Goal: Find specific page/section: Find specific page/section

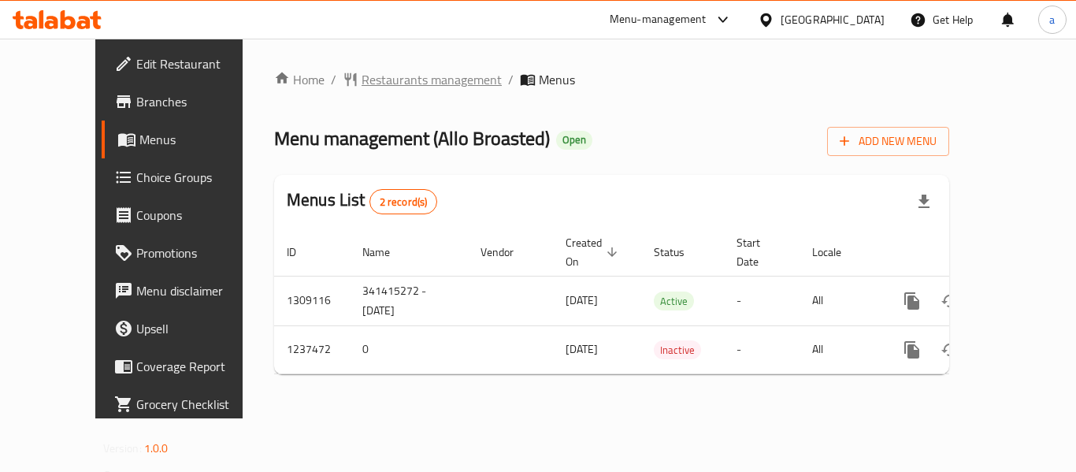
click at [361, 70] on span "Restaurants management" at bounding box center [431, 79] width 140 height 19
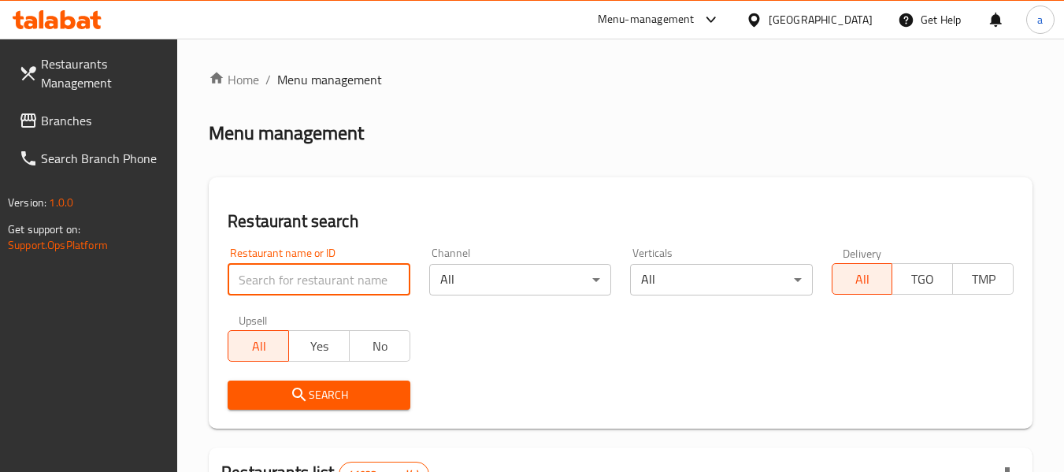
click at [273, 270] on input "search" at bounding box center [319, 280] width 182 height 32
paste input "679389"
type input "679389"
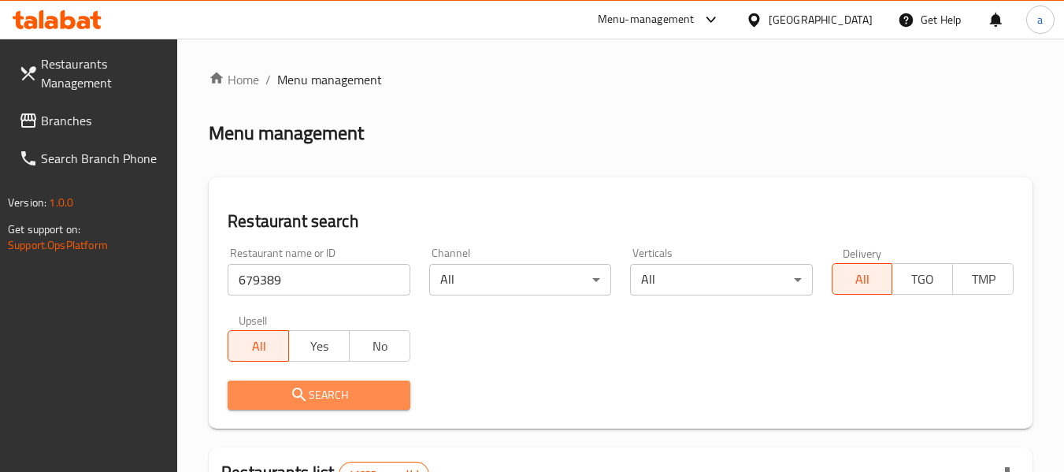
click at [278, 384] on button "Search" at bounding box center [319, 394] width 182 height 29
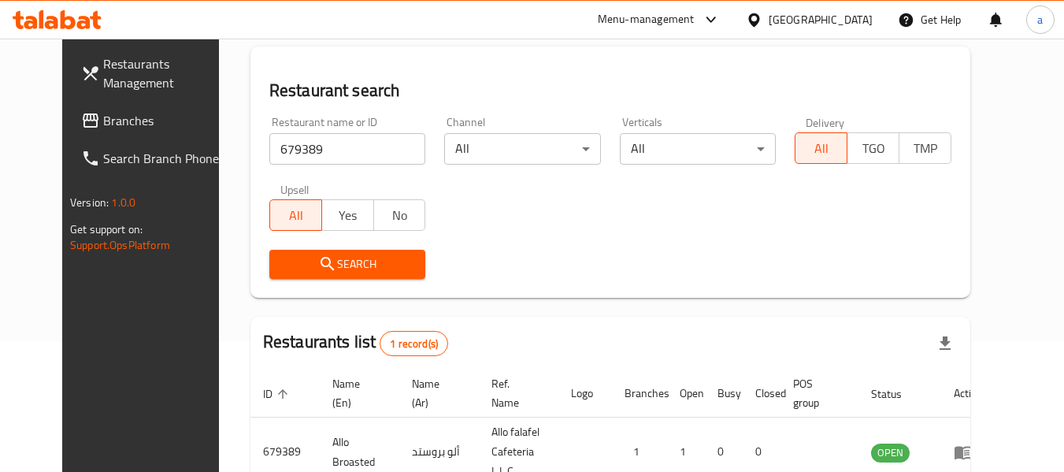
scroll to position [211, 0]
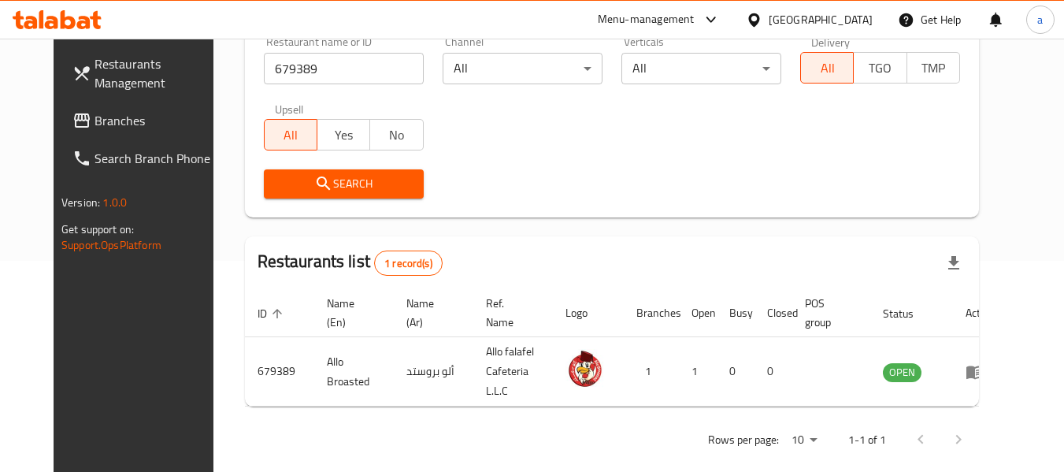
click at [60, 105] on link "Branches" at bounding box center [146, 121] width 172 height 38
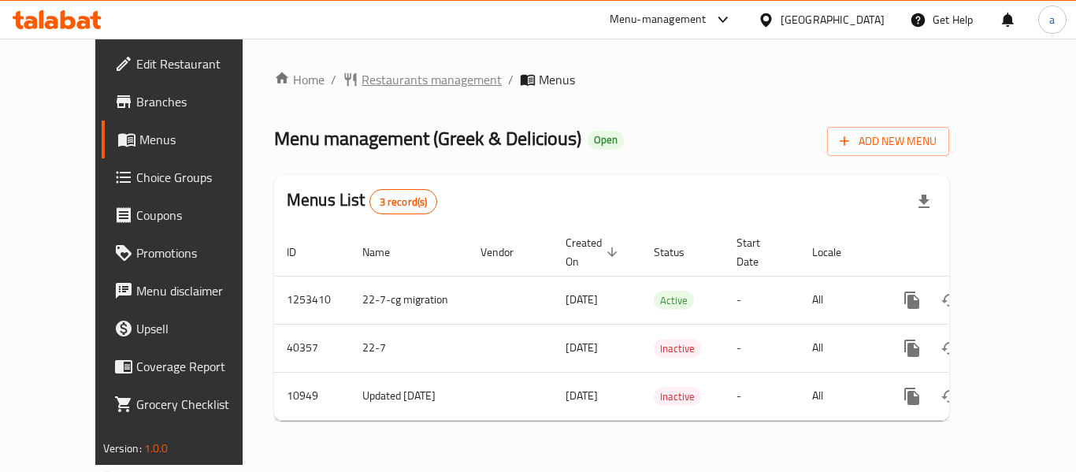
click at [391, 79] on span "Restaurants management" at bounding box center [431, 79] width 140 height 19
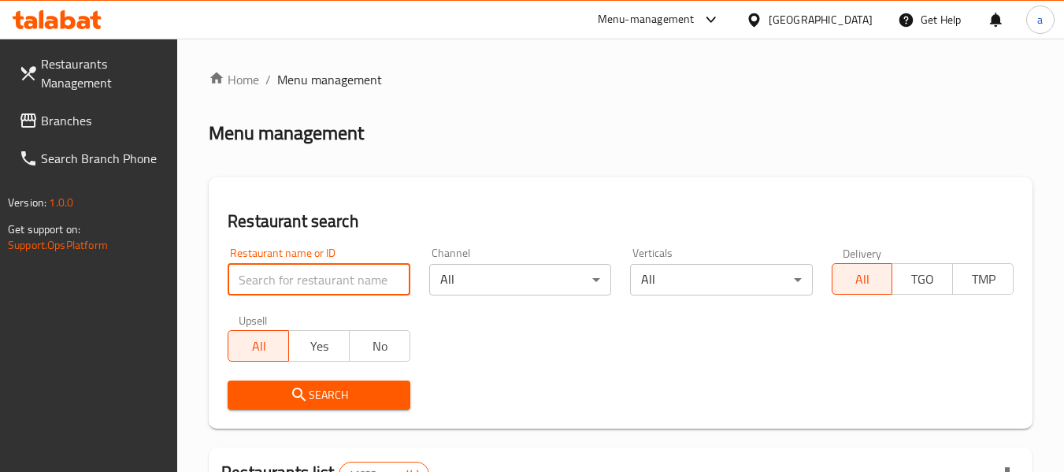
click at [258, 287] on input "search" at bounding box center [319, 280] width 182 height 32
paste input "2569"
type input "2569"
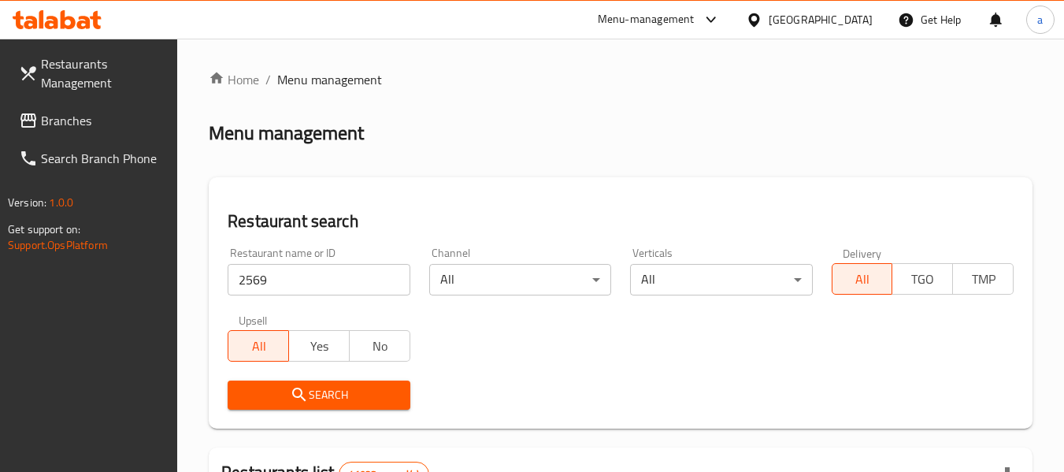
click at [260, 390] on span "Search" at bounding box center [318, 395] width 157 height 20
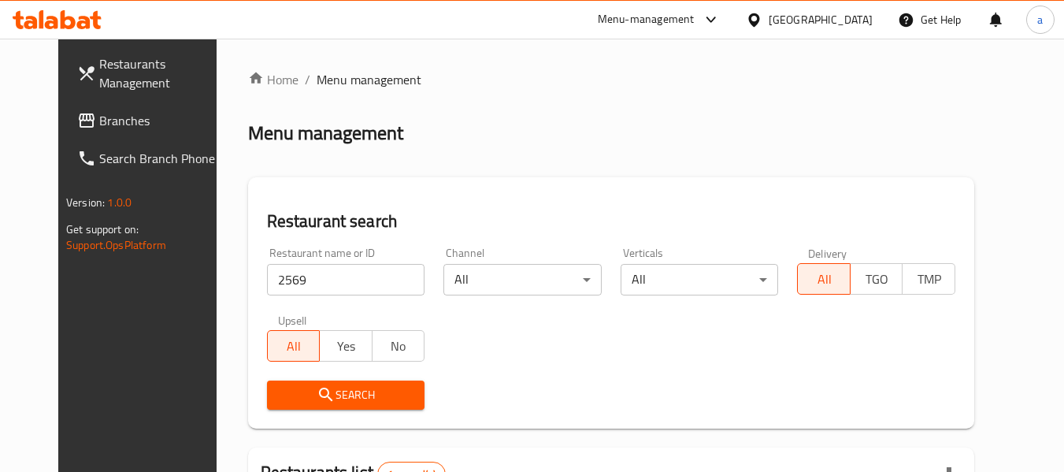
click at [99, 128] on span "Branches" at bounding box center [161, 120] width 124 height 19
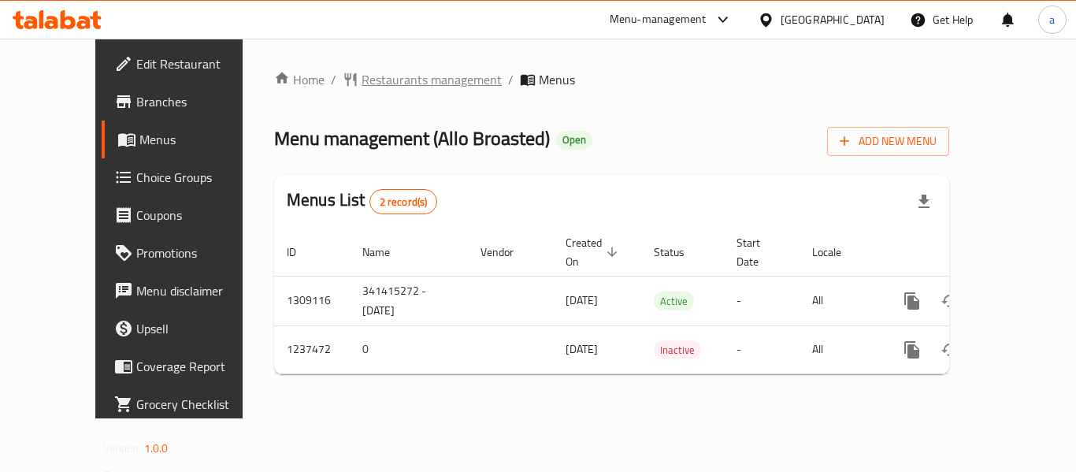
click at [396, 73] on span "Restaurants management" at bounding box center [431, 79] width 140 height 19
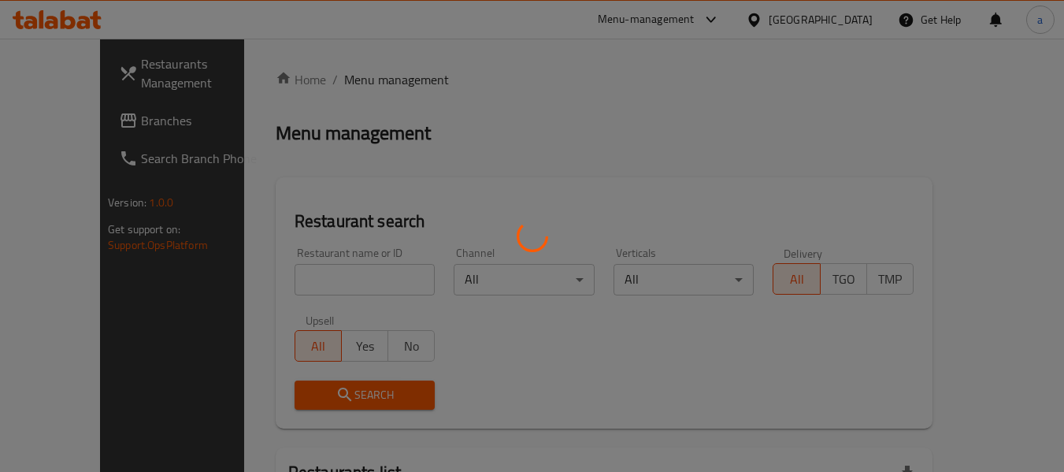
click at [298, 287] on div at bounding box center [532, 236] width 1064 height 472
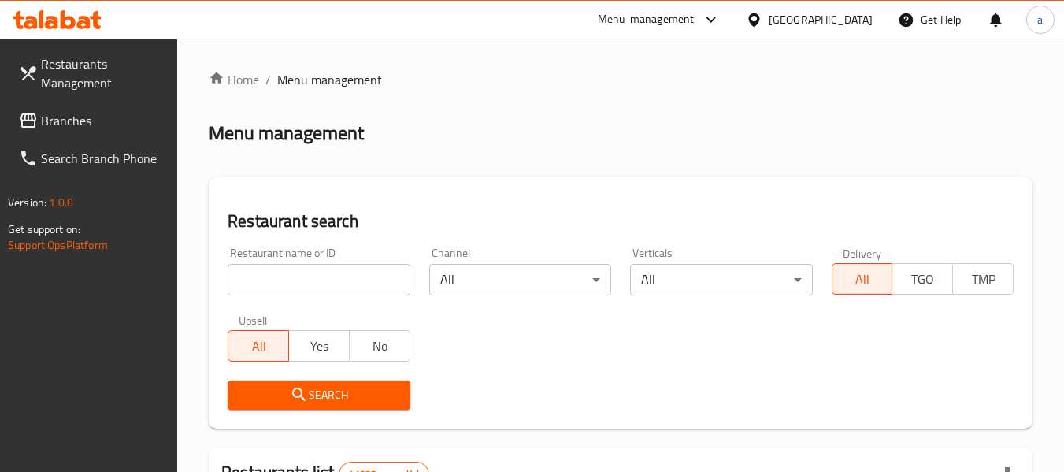
click at [298, 287] on input "search" at bounding box center [319, 280] width 182 height 32
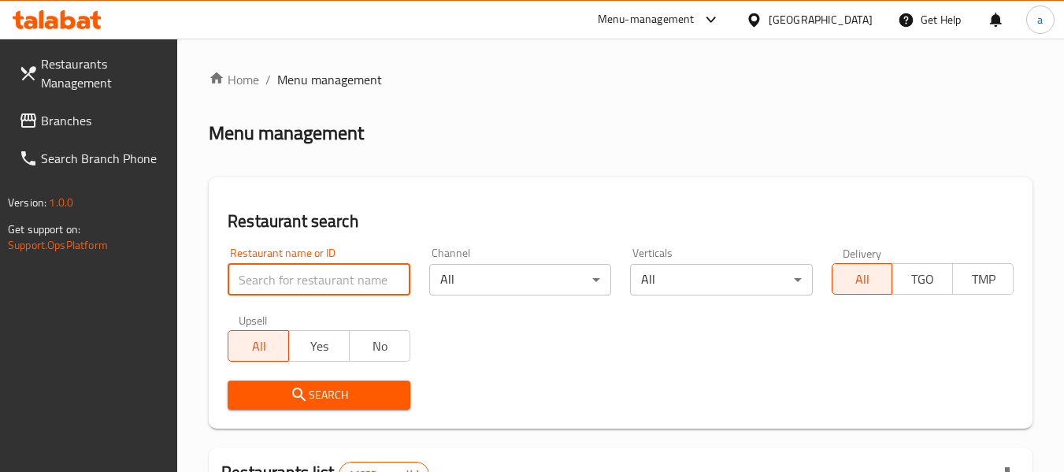
click at [298, 287] on input "search" at bounding box center [319, 280] width 182 height 32
paste input "679389"
type input "679389"
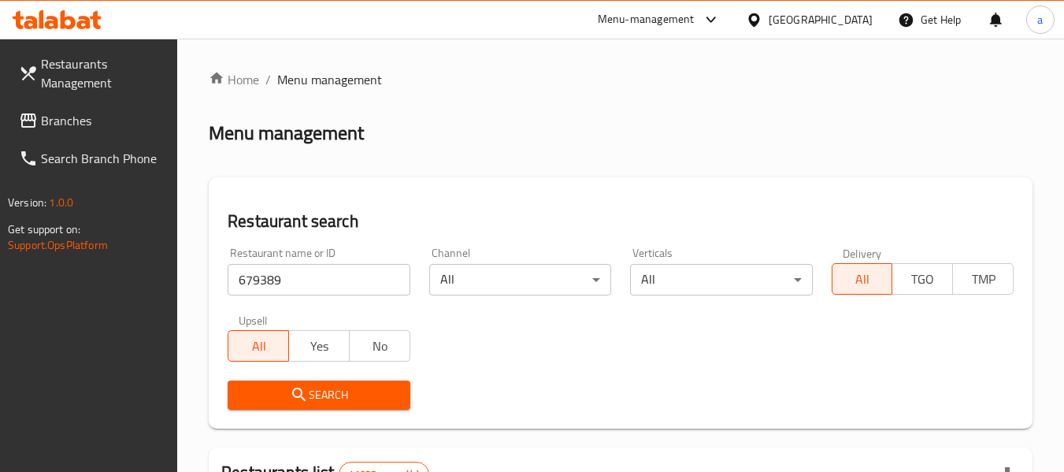
click at [302, 390] on icon "submit" at bounding box center [299, 394] width 19 height 19
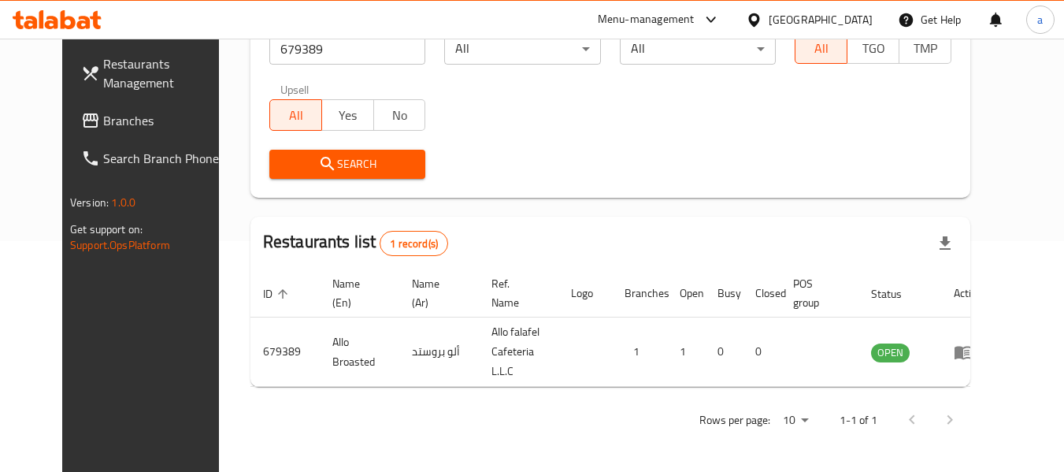
scroll to position [217, 0]
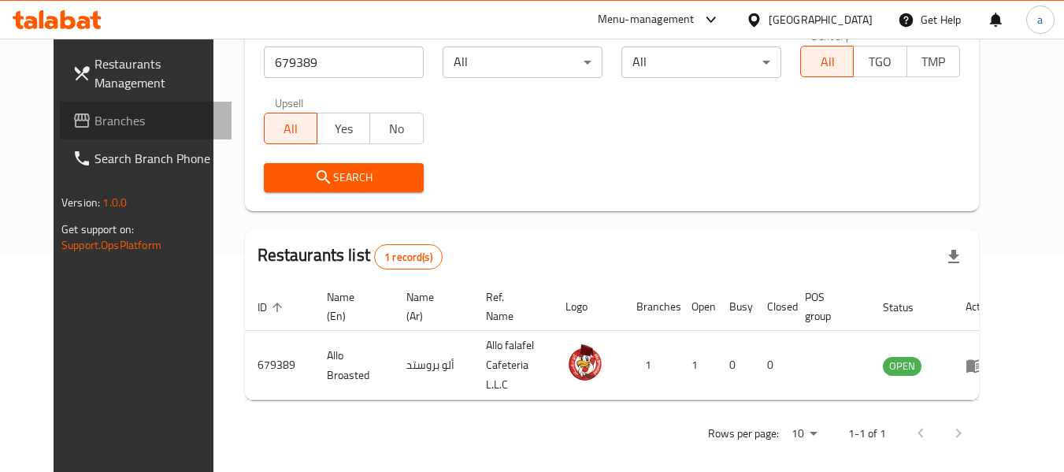
click at [95, 111] on span "Branches" at bounding box center [157, 120] width 124 height 19
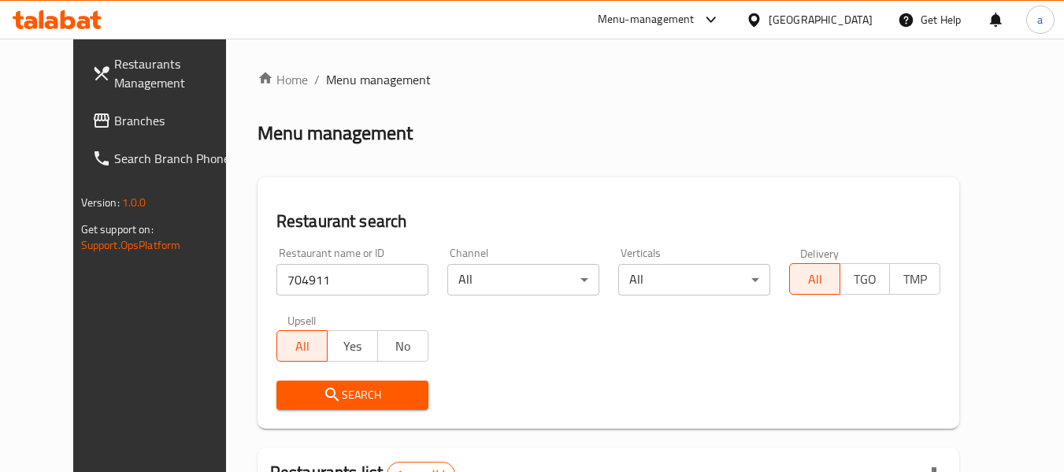
scroll to position [217, 0]
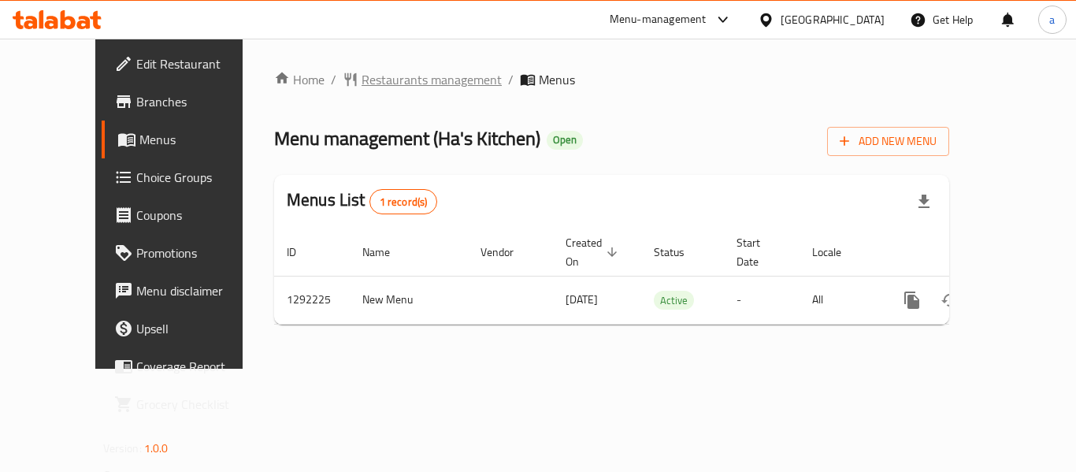
click at [406, 76] on span "Restaurants management" at bounding box center [431, 79] width 140 height 19
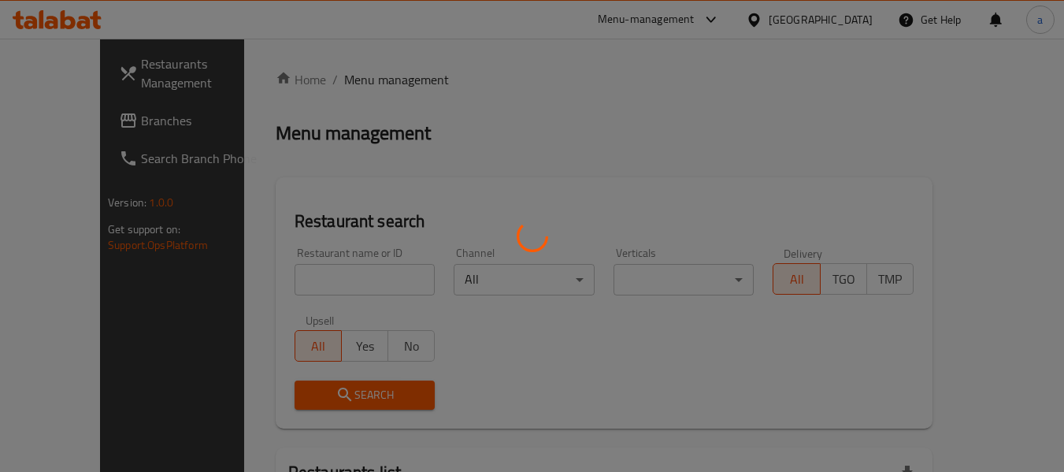
click at [288, 291] on div at bounding box center [532, 236] width 1064 height 472
click at [302, 276] on div at bounding box center [532, 236] width 1064 height 472
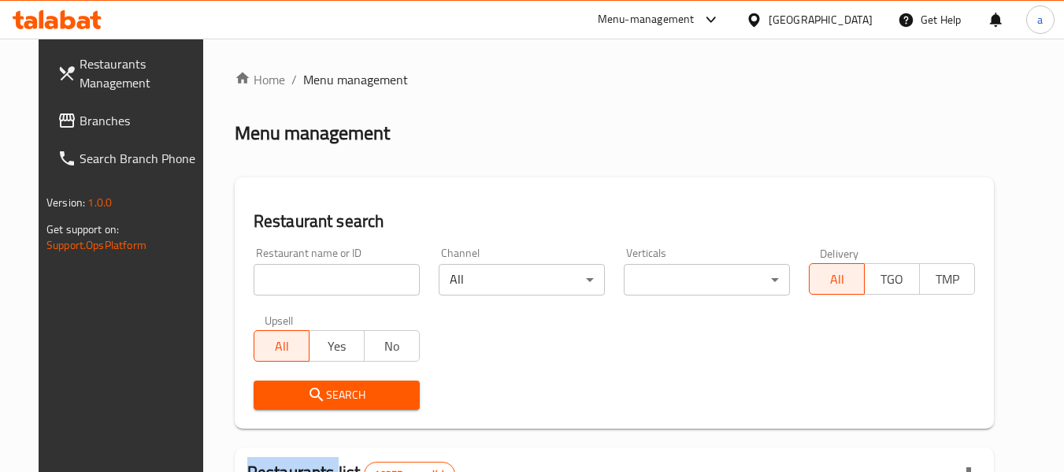
click at [302, 276] on div at bounding box center [532, 236] width 1064 height 472
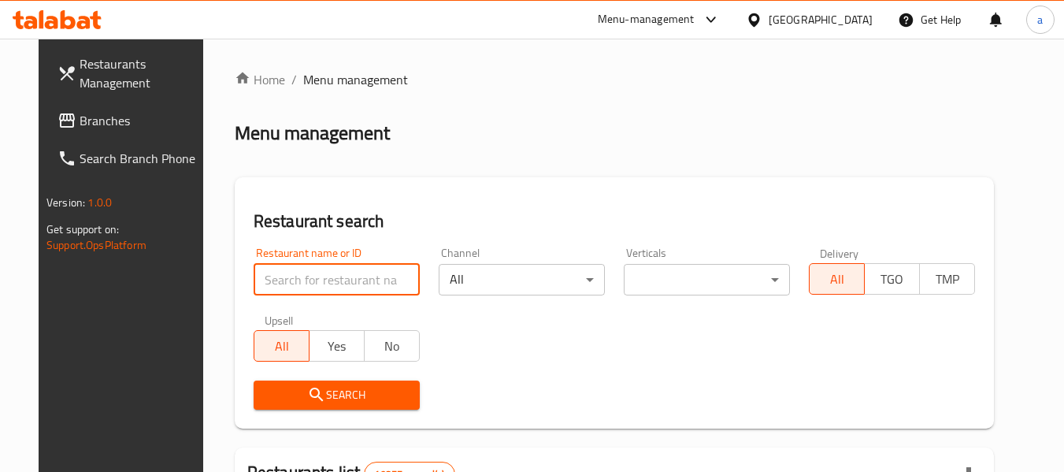
click at [302, 276] on input "search" at bounding box center [337, 280] width 166 height 32
paste input "699038"
type input "699038"
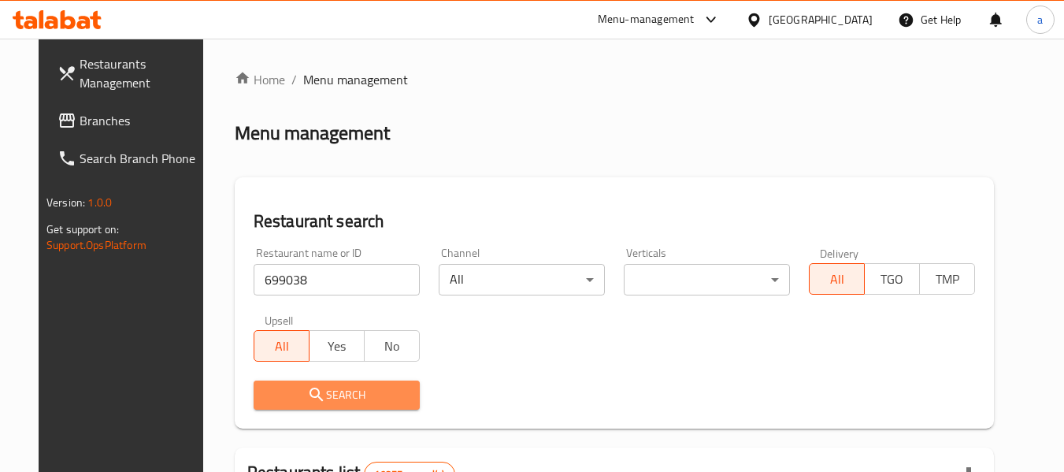
click at [286, 394] on span "Search" at bounding box center [336, 395] width 141 height 20
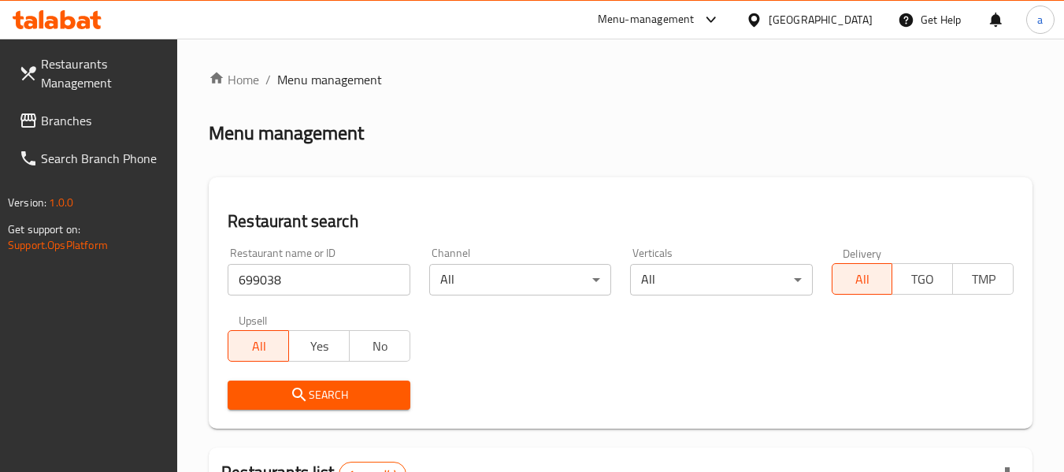
scroll to position [231, 0]
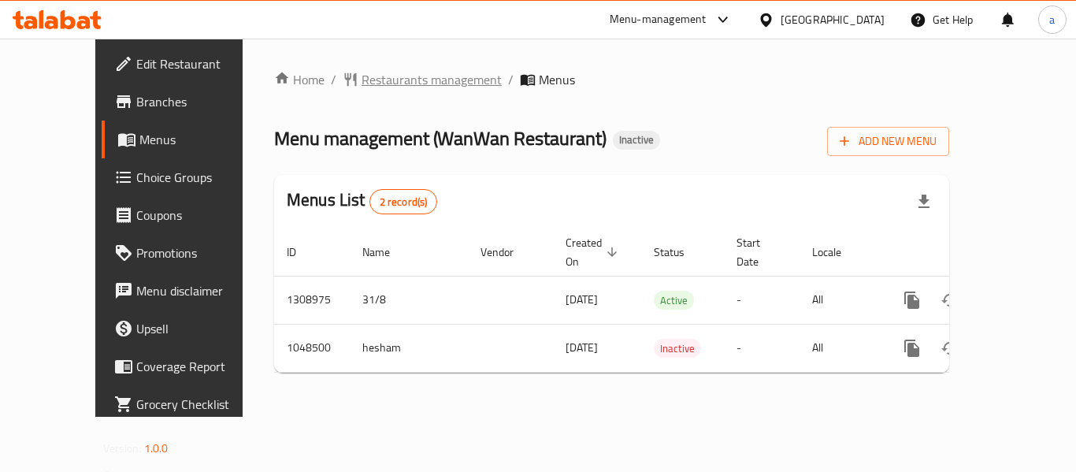
click at [375, 80] on span "Restaurants management" at bounding box center [431, 79] width 140 height 19
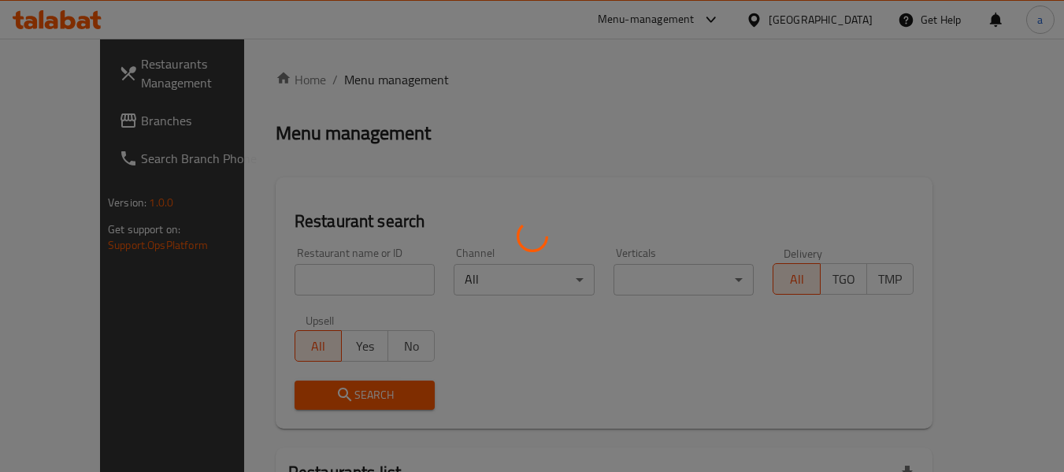
click at [262, 287] on div at bounding box center [532, 236] width 1064 height 472
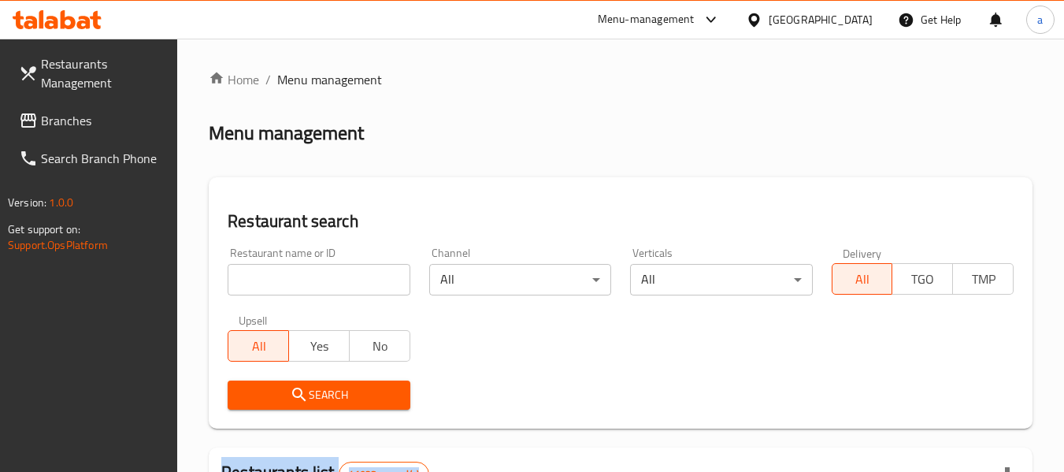
click at [262, 287] on div at bounding box center [532, 236] width 1064 height 472
click at [262, 287] on input "search" at bounding box center [319, 280] width 182 height 32
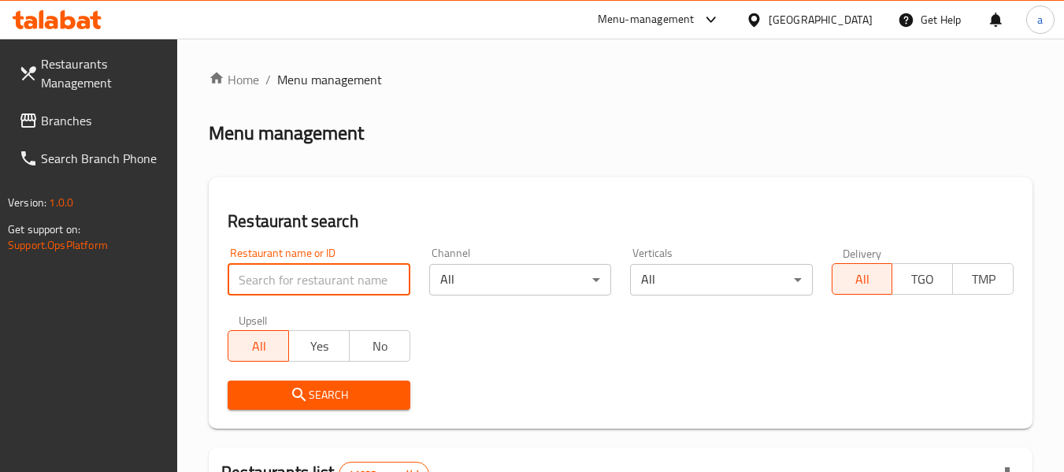
click at [262, 287] on input "search" at bounding box center [319, 280] width 182 height 32
paste input "661229"
type input "661229"
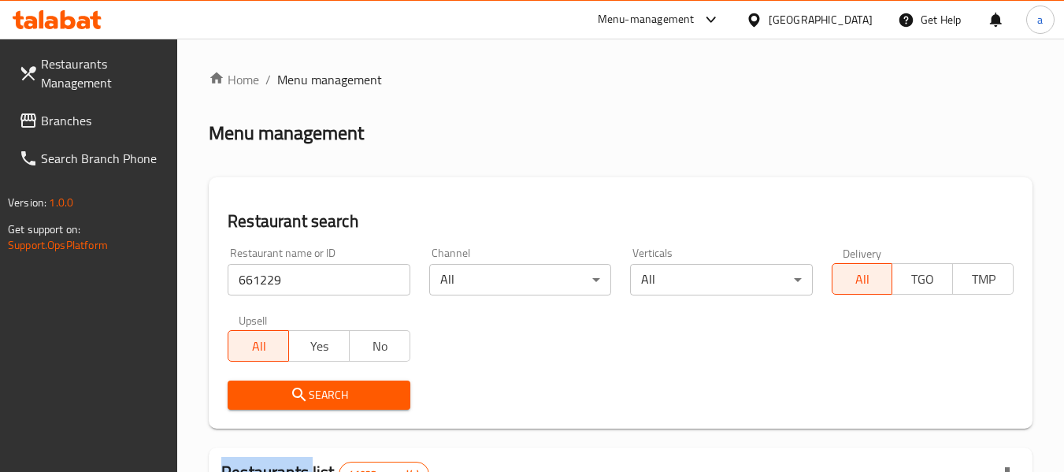
click at [301, 378] on div "Search" at bounding box center [318, 395] width 201 height 48
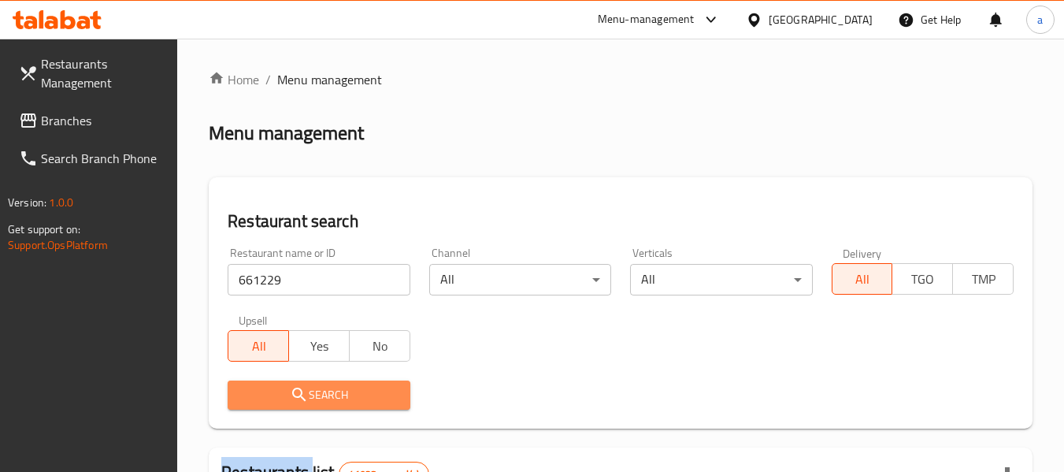
click at [289, 402] on span "Search" at bounding box center [318, 395] width 157 height 20
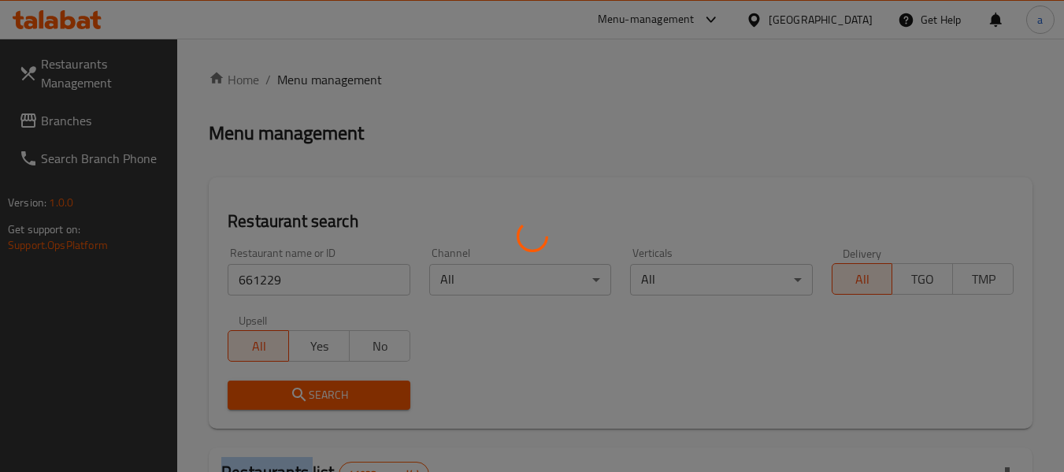
click at [289, 402] on div at bounding box center [532, 236] width 1064 height 472
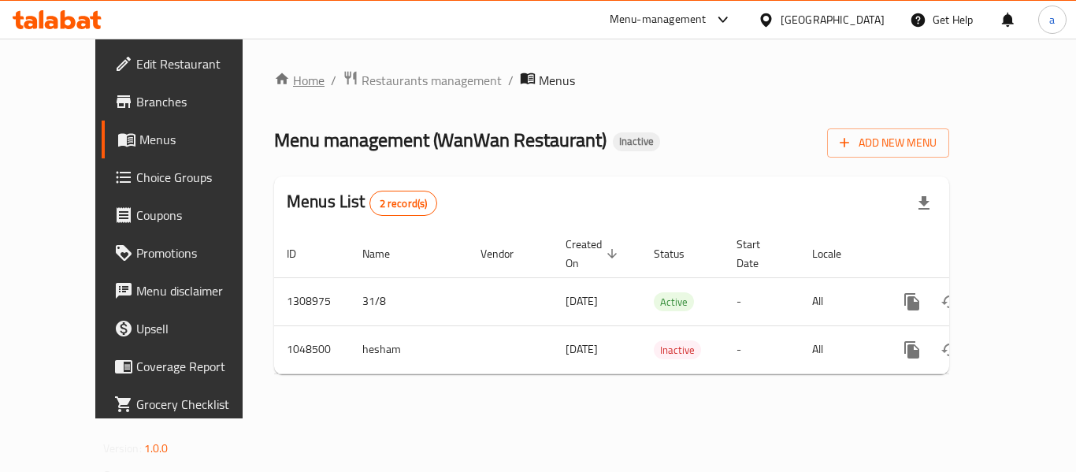
click at [274, 87] on link "Home" at bounding box center [299, 80] width 50 height 19
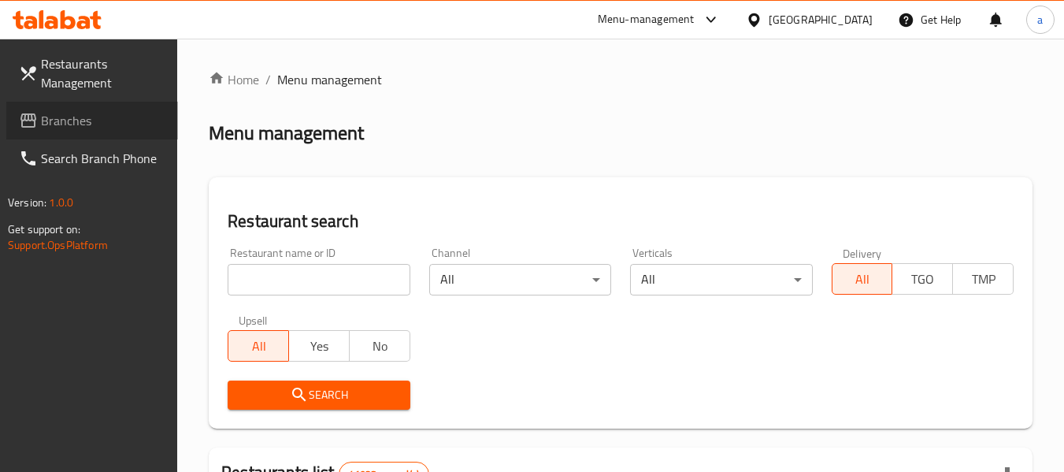
click at [41, 113] on span "Branches" at bounding box center [103, 120] width 124 height 19
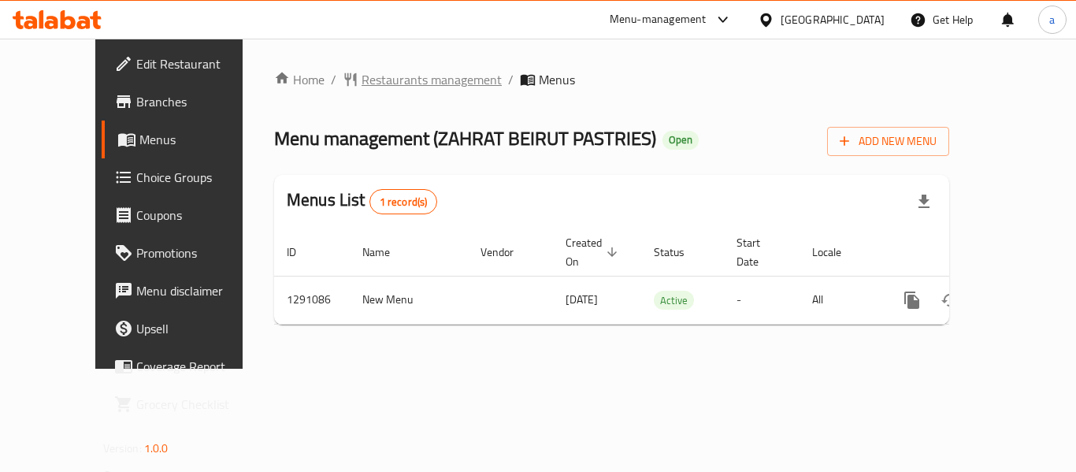
click at [361, 77] on span "Restaurants management" at bounding box center [431, 79] width 140 height 19
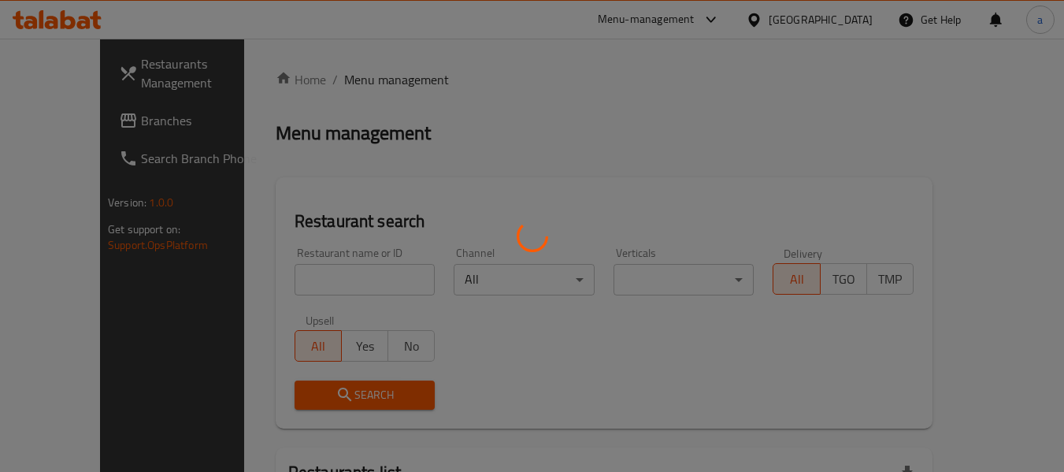
click at [266, 285] on div at bounding box center [532, 236] width 1064 height 472
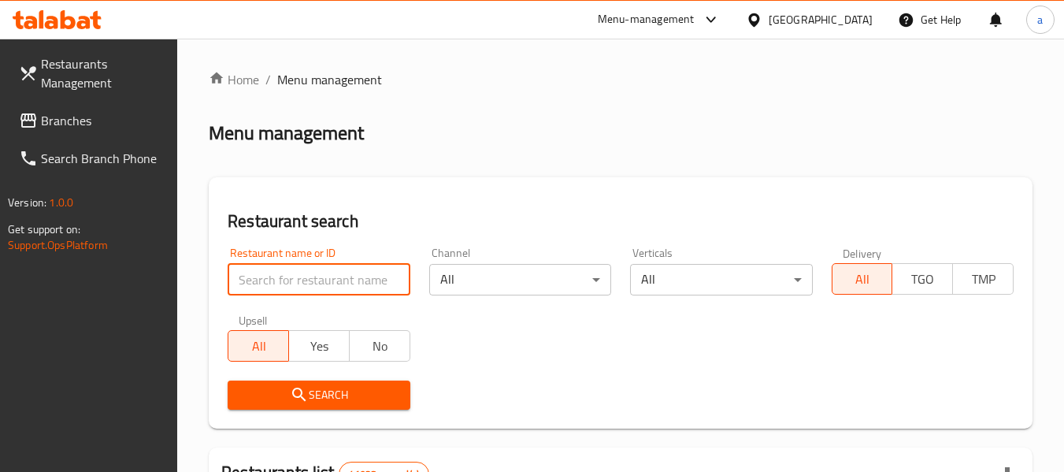
click at [266, 285] on input "search" at bounding box center [319, 280] width 182 height 32
paste input "698506"
type input "698506"
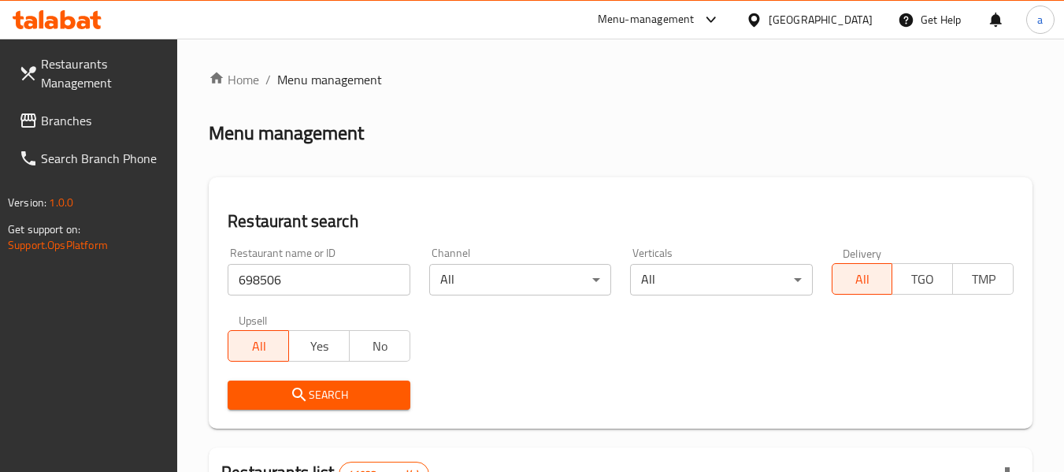
click at [284, 382] on button "Search" at bounding box center [319, 394] width 182 height 29
